Goal: Task Accomplishment & Management: Manage account settings

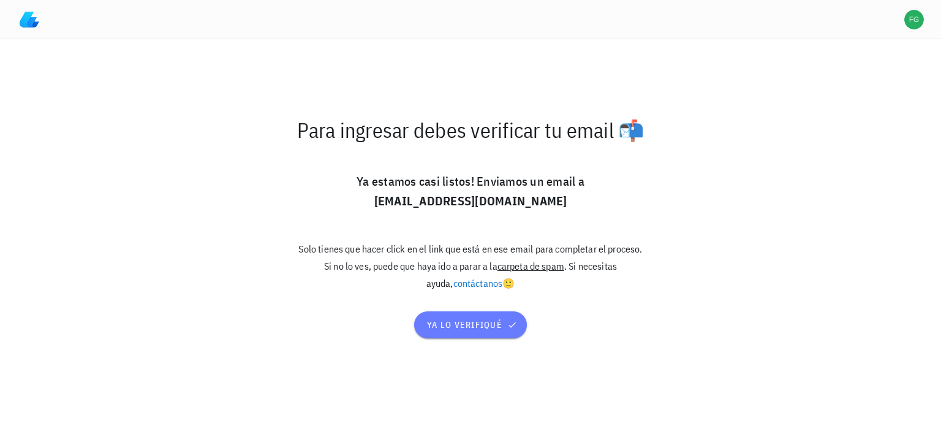
click at [447, 325] on span "ya lo verifiqué" at bounding box center [470, 324] width 88 height 11
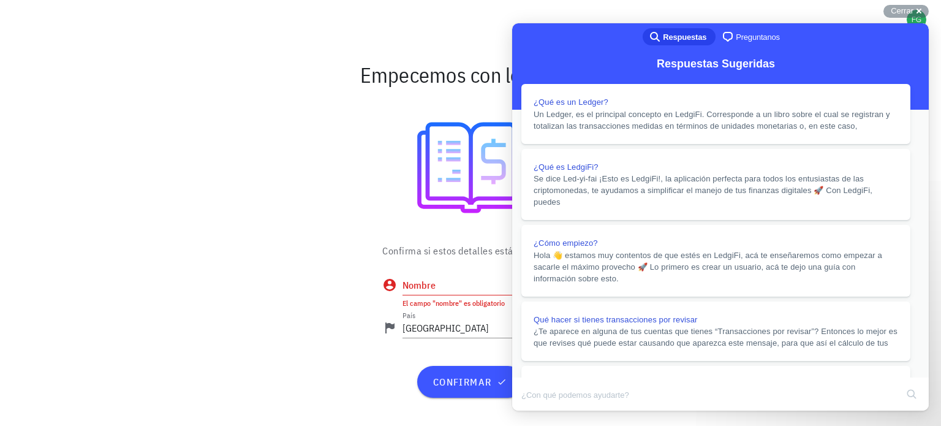
scroll to position [718, 0]
click at [535, 411] on button "Close" at bounding box center [524, 419] width 22 height 16
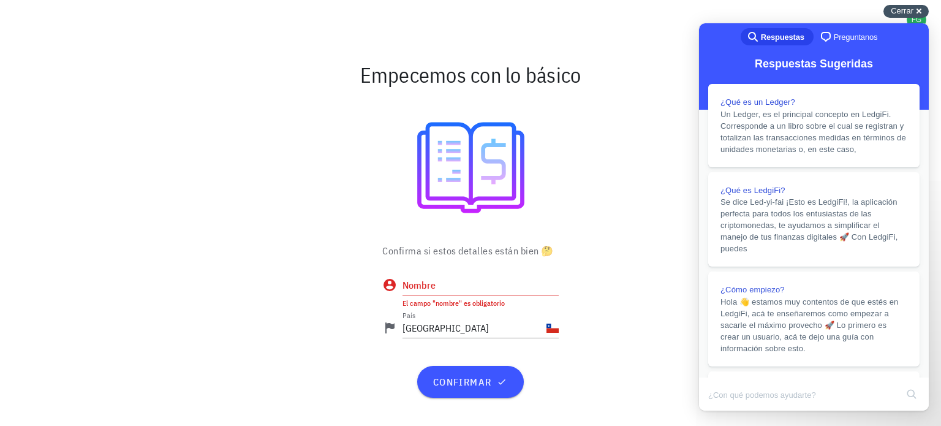
click at [922, 15] on div "Cerrar cross-small" at bounding box center [905, 11] width 45 height 13
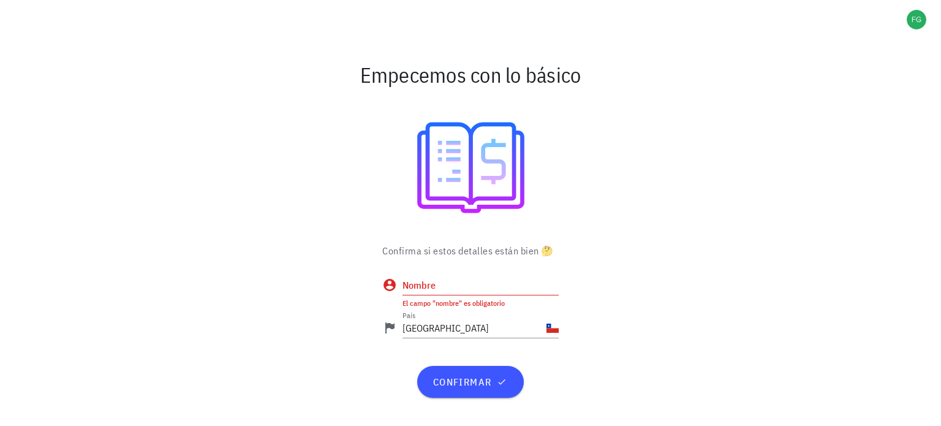
click at [435, 295] on div "Nombre El campo "nombre" es obligatorio" at bounding box center [480, 291] width 156 height 33
click at [445, 285] on input "Nombre" at bounding box center [480, 285] width 156 height 20
type input "[PERSON_NAME]"
click at [478, 364] on div "confirmar" at bounding box center [470, 382] width 196 height 42
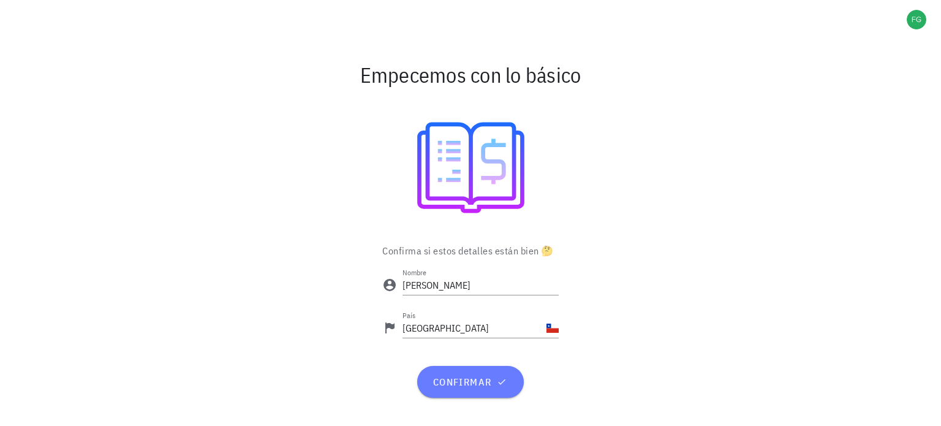
click at [467, 387] on span "confirmar" at bounding box center [470, 381] width 77 height 12
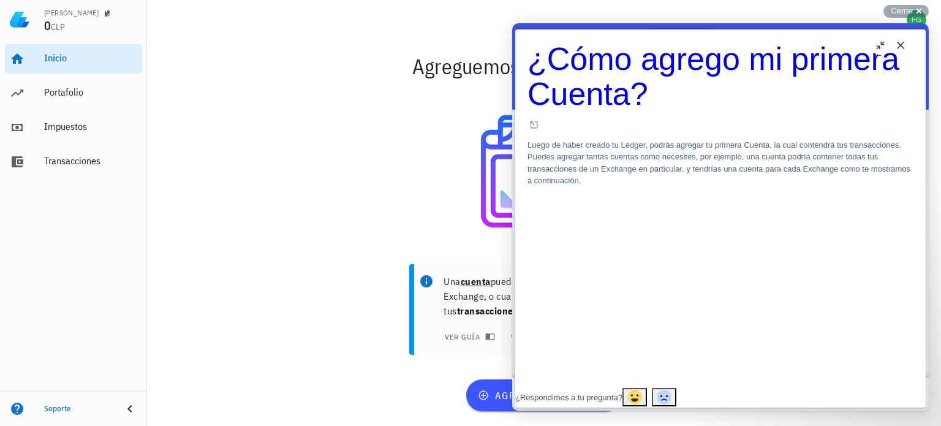
click at [900, 51] on button "Close" at bounding box center [901, 46] width 20 height 20
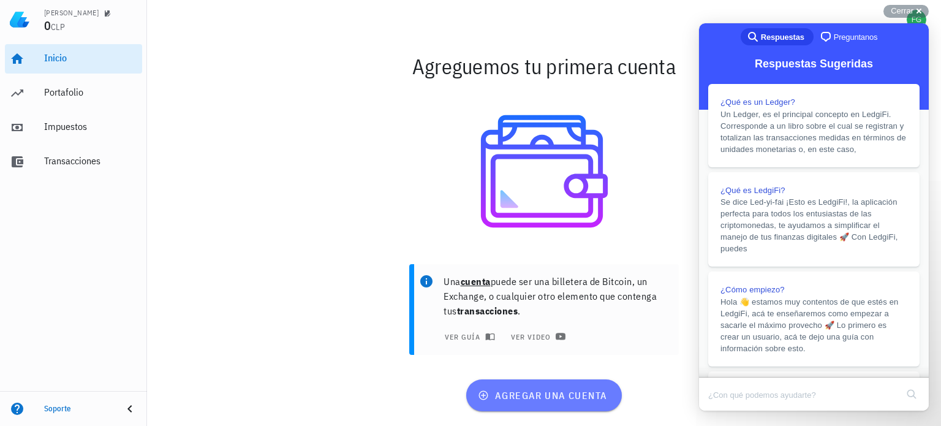
click at [557, 391] on span "agregar una cuenta" at bounding box center [543, 395] width 127 height 12
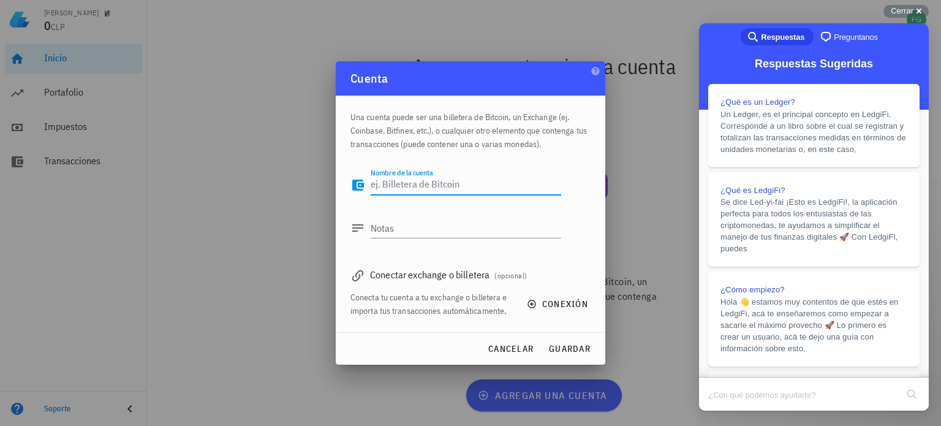
click at [432, 184] on textarea "Nombre de la cuenta" at bounding box center [466, 185] width 190 height 20
click at [423, 220] on textarea "Notas" at bounding box center [466, 228] width 190 height 20
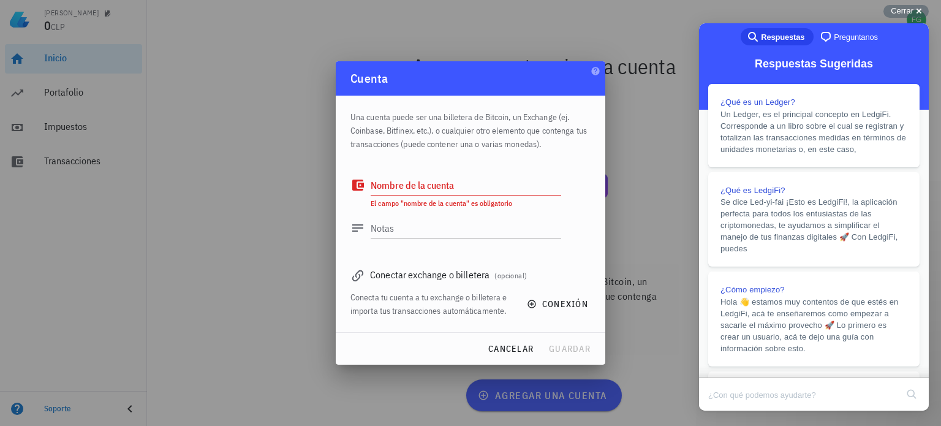
click at [452, 274] on div "Conectar exchange o billetera (opcional)" at bounding box center [470, 274] width 240 height 17
click at [466, 186] on textarea "Nombre de la cuenta" at bounding box center [466, 185] width 190 height 20
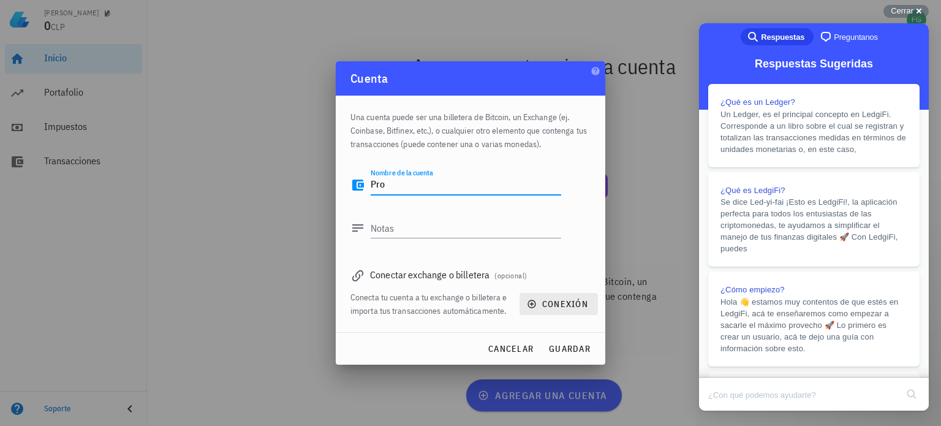
type textarea "Pro"
click at [535, 301] on icon "button" at bounding box center [532, 304] width 10 height 10
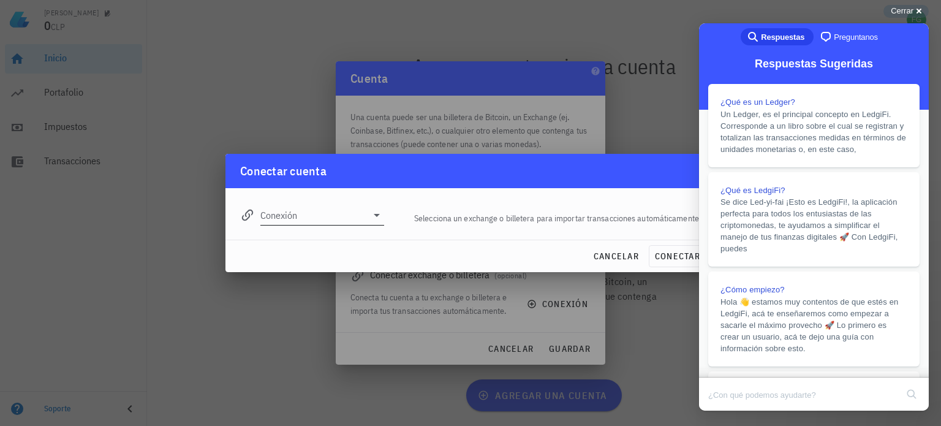
click at [368, 211] on div at bounding box center [375, 215] width 17 height 15
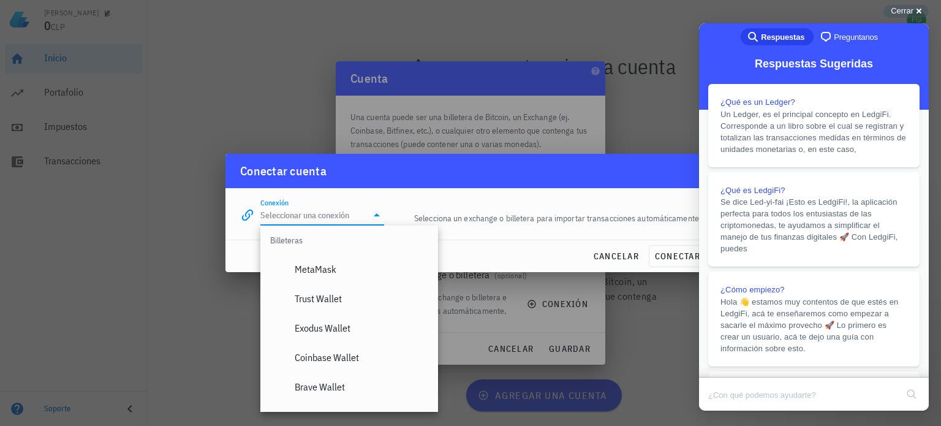
scroll to position [919, 0]
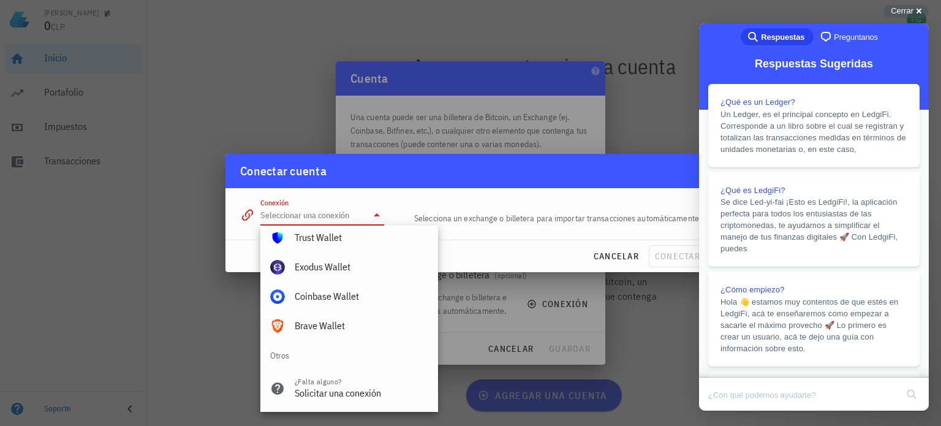
click at [162, 357] on div at bounding box center [470, 213] width 941 height 426
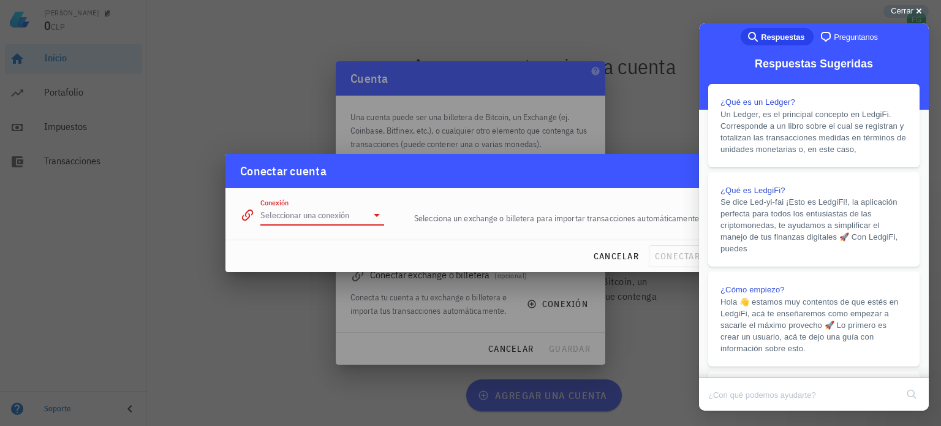
click at [304, 222] on input "Conexión" at bounding box center [313, 215] width 107 height 20
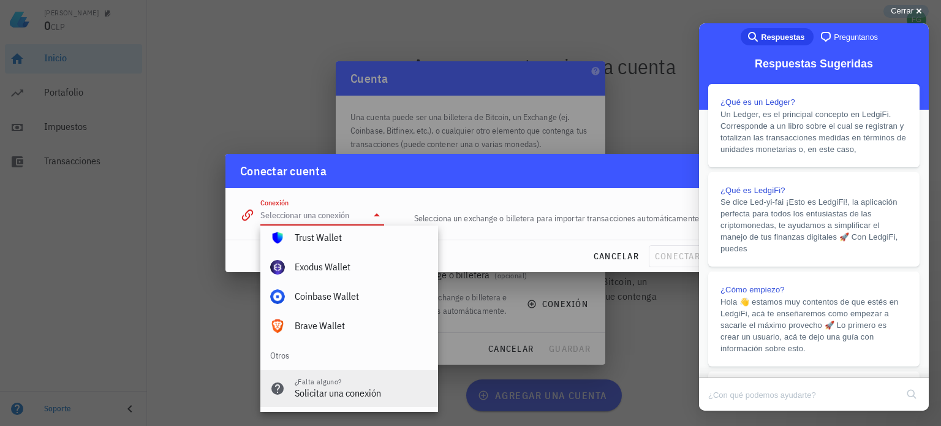
click at [350, 391] on div "Solicitar una conexión" at bounding box center [362, 393] width 134 height 12
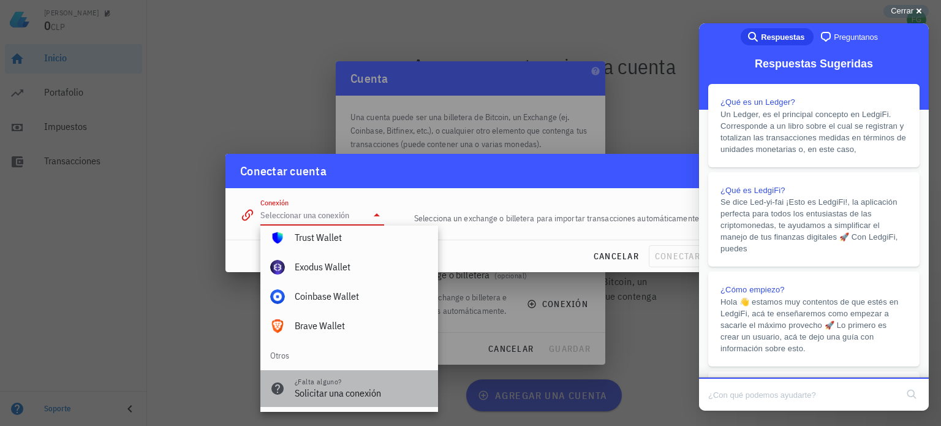
click at [370, 387] on div "¿Falta alguno? Solicitar una conexión" at bounding box center [362, 388] width 134 height 37
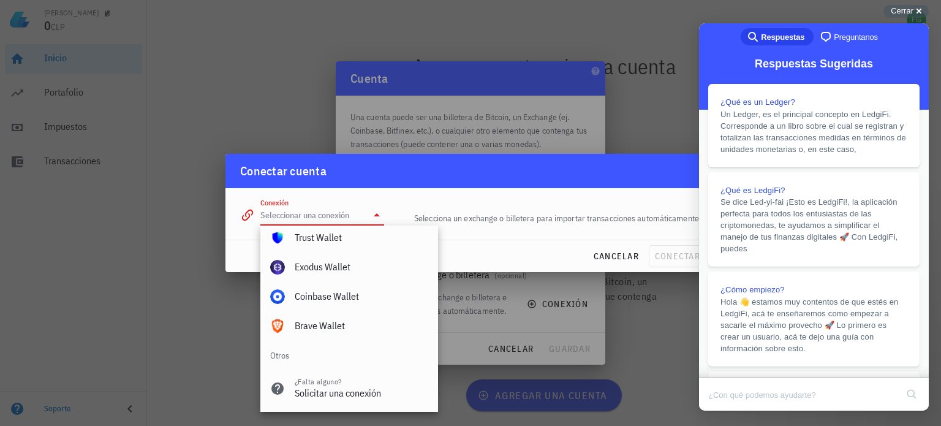
click at [522, 300] on div at bounding box center [470, 213] width 941 height 426
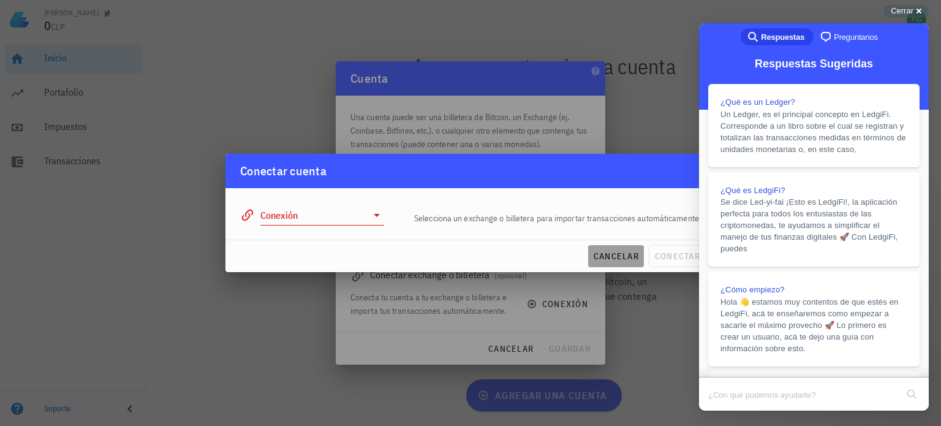
click at [602, 262] on span "cancelar" at bounding box center [616, 256] width 46 height 11
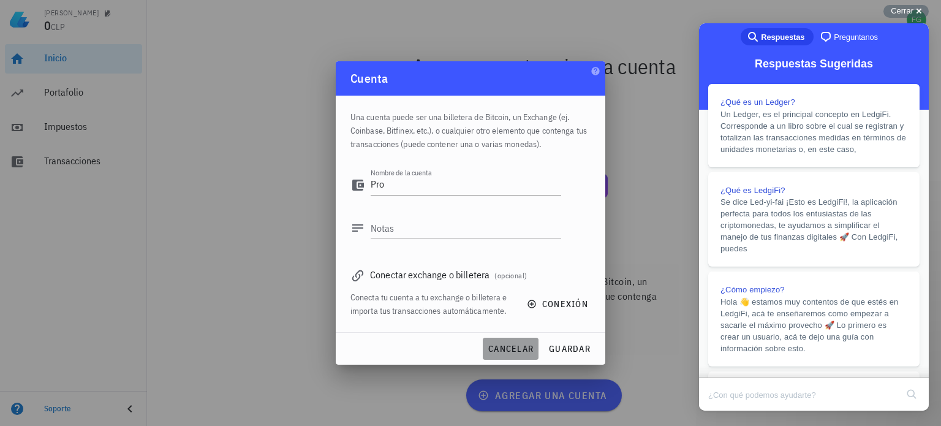
click at [524, 342] on button "cancelar" at bounding box center [511, 349] width 56 height 22
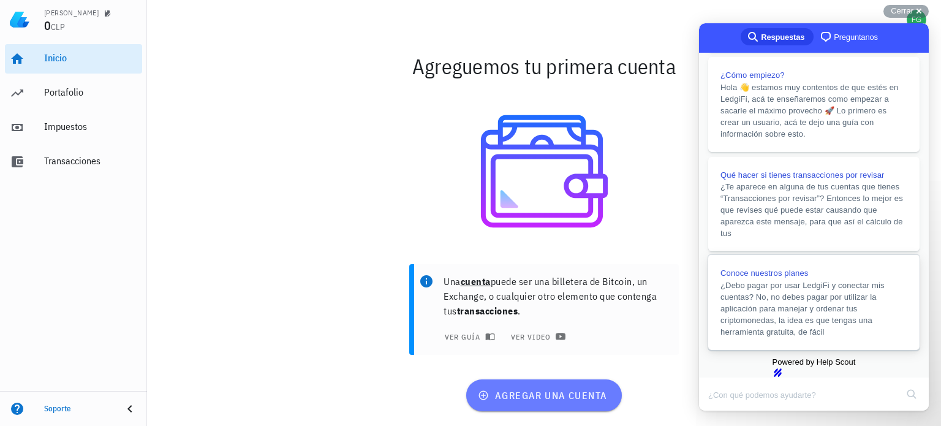
scroll to position [270, 0]
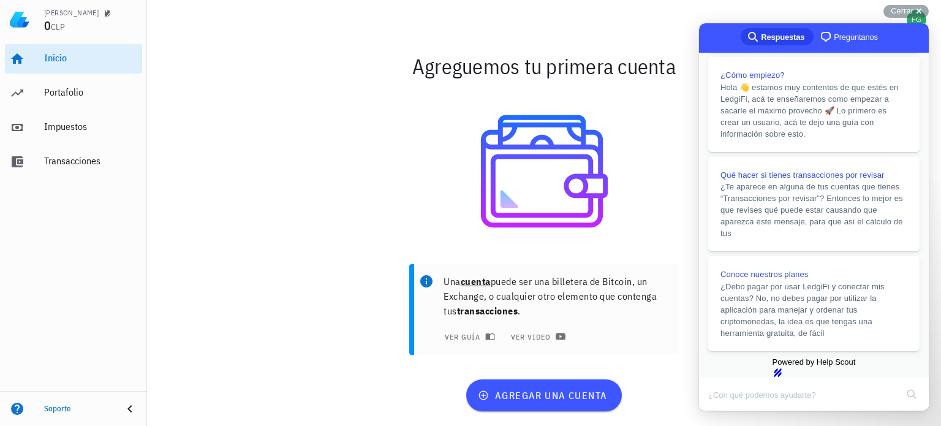
click at [772, 401] on input "Search Doc articles" at bounding box center [802, 395] width 189 height 26
click at [814, 356] on div "Powered by Help Scout hs-logo" at bounding box center [814, 367] width 222 height 22
click at [805, 394] on input "Search Doc articles" at bounding box center [802, 395] width 189 height 26
type input "hola, hago transacciones en exne"
